Goal: Find contact information: Find contact information

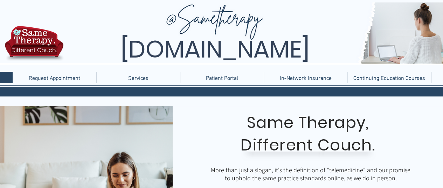
drag, startPoint x: 74, startPoint y: 51, endPoint x: 355, endPoint y: 56, distance: 280.3
click at [310, 56] on span "[DOMAIN_NAME]" at bounding box center [215, 49] width 189 height 33
copy span "[DOMAIN_NAME]"
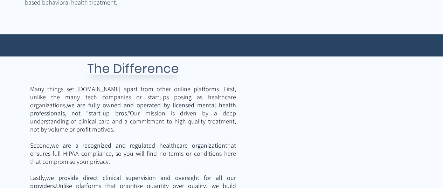
scroll to position [1104, 0]
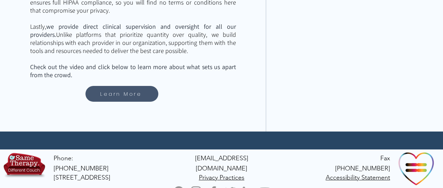
drag, startPoint x: 125, startPoint y: 155, endPoint x: 78, endPoint y: 154, distance: 46.9
click at [78, 154] on div "Phone: [PHONE_NUMBER][GEOGRAPHIC_DATA] [EMAIL_ADDRESS][DOMAIN_NAME] Privacy Pra…" at bounding box center [221, 173] width 443 height 49
drag, startPoint x: 115, startPoint y: 152, endPoint x: 74, endPoint y: 154, distance: 40.7
click at [74, 154] on p "Phone: [PHONE_NUMBER]" at bounding box center [85, 163] width 62 height 20
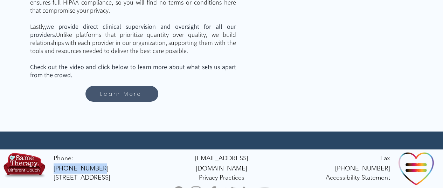
copy span "616.327.2405"
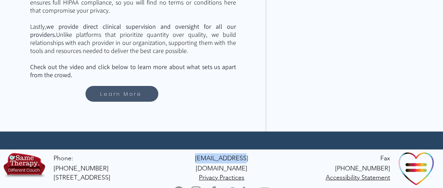
drag, startPoint x: 197, startPoint y: 157, endPoint x: 243, endPoint y: 157, distance: 45.9
click at [243, 157] on p "[EMAIL_ADDRESS][DOMAIN_NAME]" at bounding box center [221, 163] width 67 height 20
copy span "[EMAIL_ADDRESS][DOMAIN_NAME]"
drag, startPoint x: 135, startPoint y: 167, endPoint x: 53, endPoint y: 166, distance: 82.3
click at [53, 166] on div "Phone: [PHONE_NUMBER][GEOGRAPHIC_DATA] [EMAIL_ADDRESS][DOMAIN_NAME] Privacy Pra…" at bounding box center [221, 173] width 443 height 49
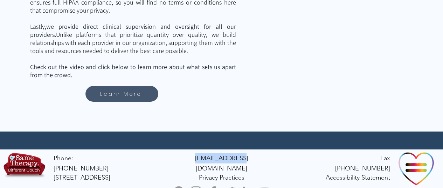
copy span "[STREET_ADDRESS]"
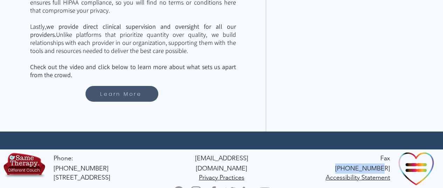
drag, startPoint x: 355, startPoint y: 158, endPoint x: 390, endPoint y: 158, distance: 35.0
click at [390, 158] on span "Fax [PHONE_NUMBER]" at bounding box center [362, 163] width 55 height 18
copy span "616.259.4214"
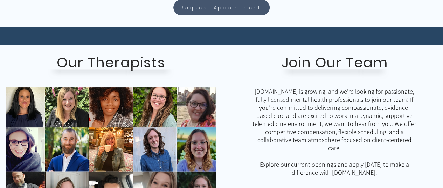
scroll to position [504, 0]
